Goal: Use online tool/utility

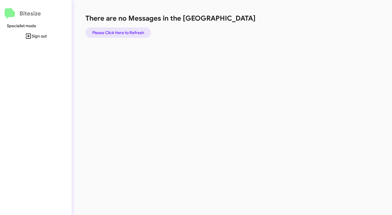
click at [119, 36] on span "Please Click Here to Refresh" at bounding box center [118, 33] width 52 height 10
